Goal: Task Accomplishment & Management: Manage account settings

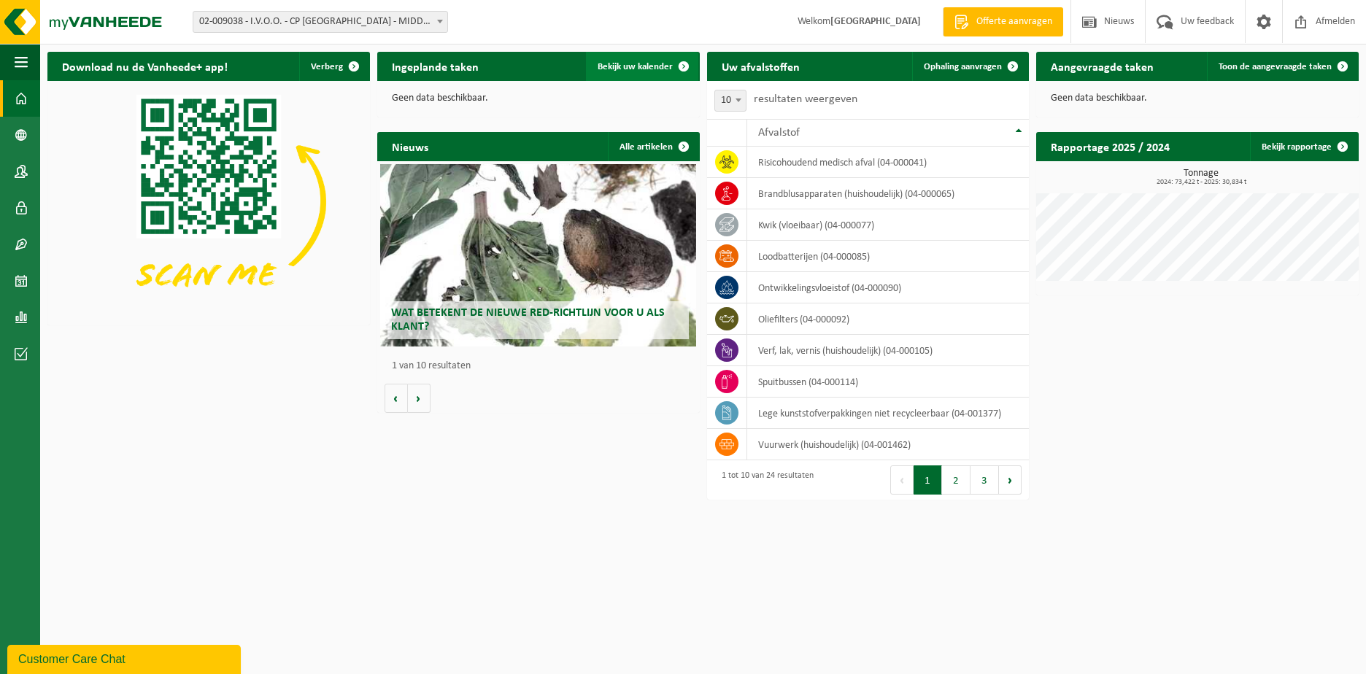
click at [627, 66] on span "Bekijk uw kalender" at bounding box center [635, 66] width 75 height 9
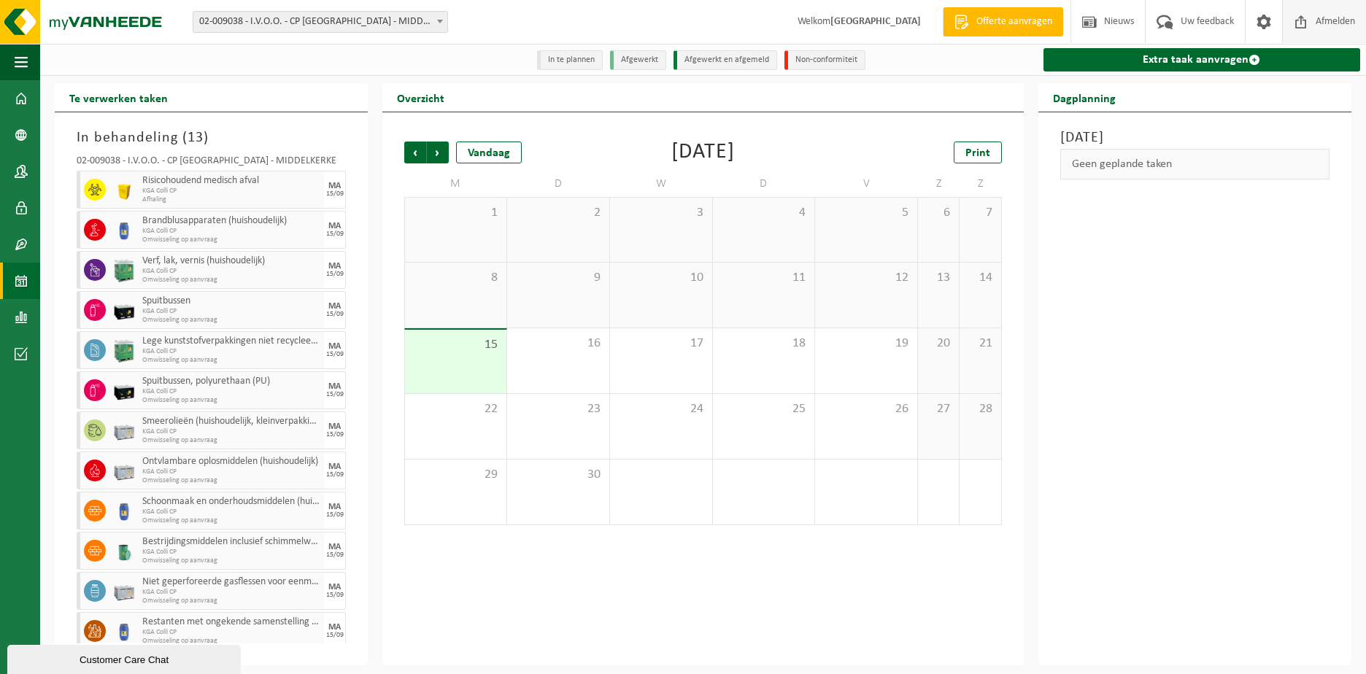
click at [1316, 18] on span "Afmelden" at bounding box center [1335, 21] width 47 height 43
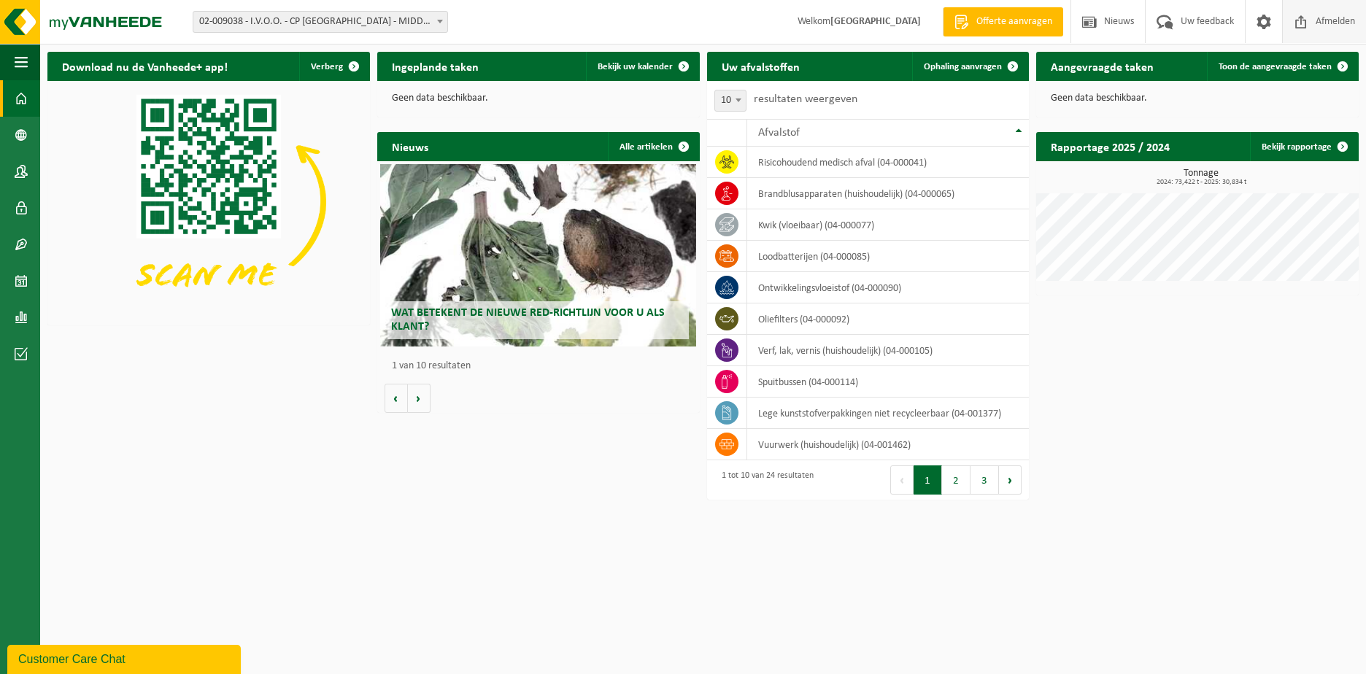
click at [1346, 8] on span "Afmelden" at bounding box center [1335, 21] width 47 height 43
